Goal: Complete application form

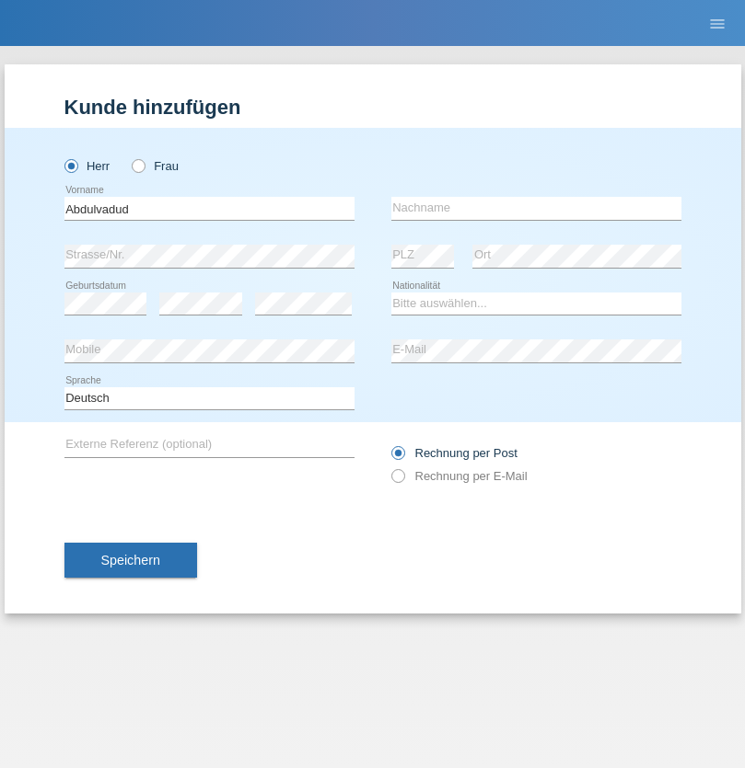
type input "Abdulvadud"
click at [536, 208] on input "text" at bounding box center [536, 208] width 290 height 23
type input "Amiri"
select select "AF"
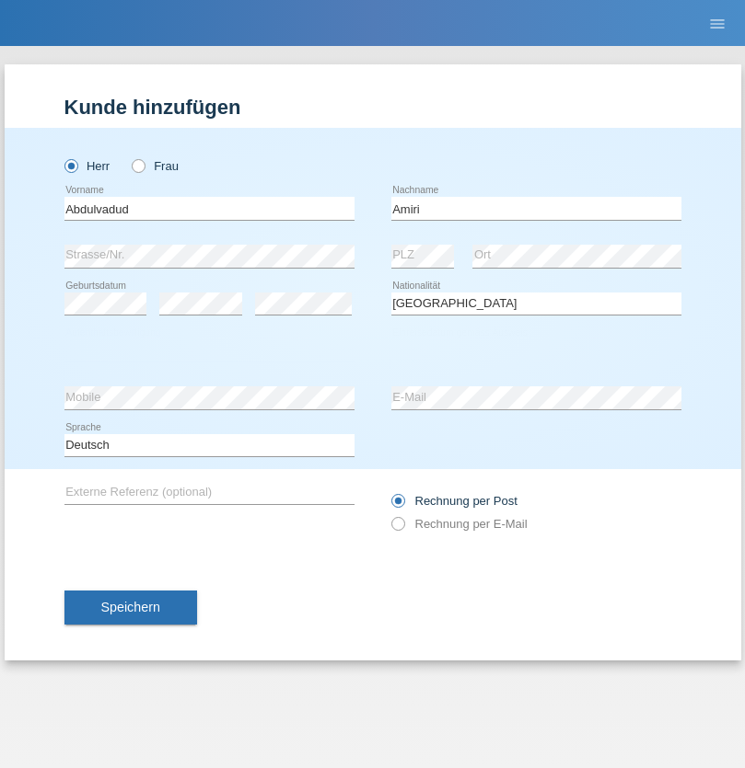
select select "C"
select select "09"
select select "03"
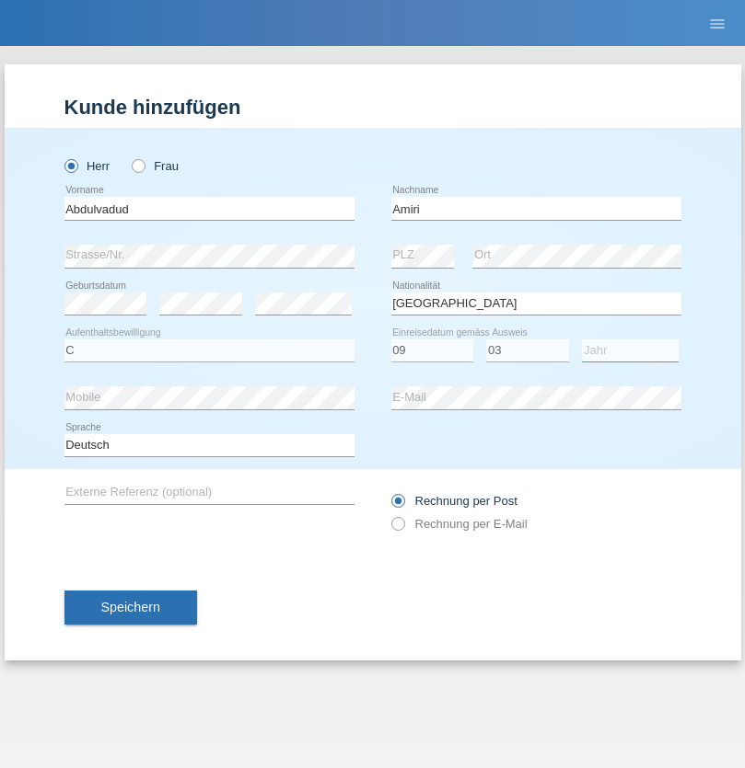
select select "2016"
select select "en"
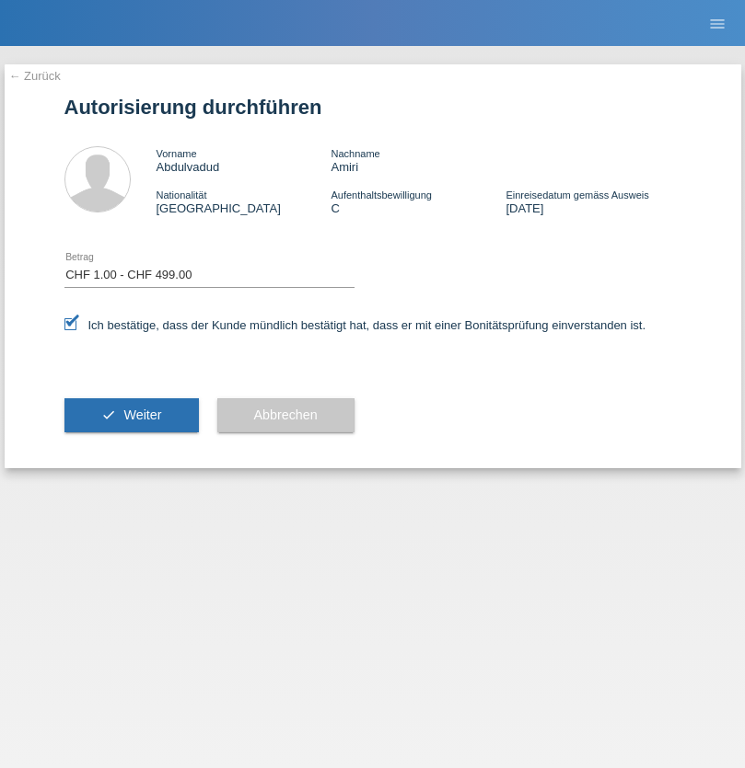
select select "1"
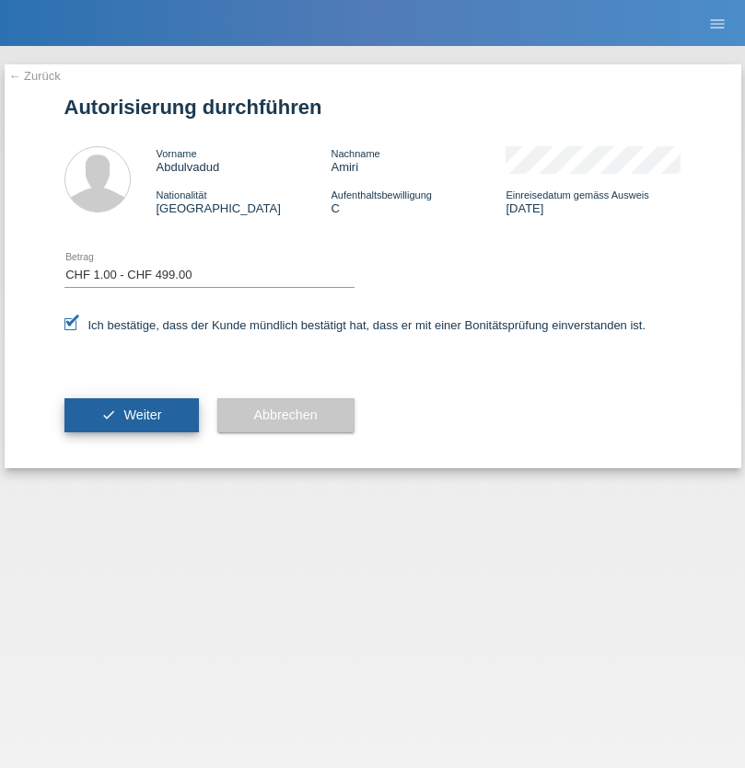
click at [131, 415] on span "Weiter" at bounding box center [142, 415] width 38 height 15
